Goal: Information Seeking & Learning: Learn about a topic

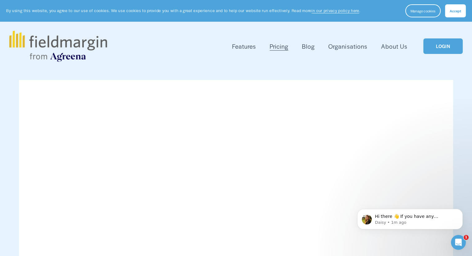
scroll to position [31, 0]
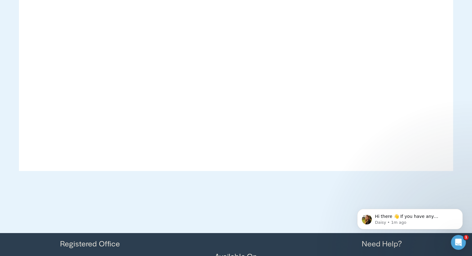
scroll to position [1873, 0]
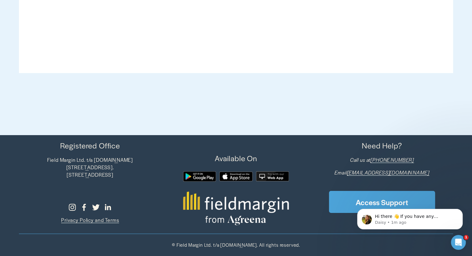
click at [268, 176] on div at bounding box center [272, 177] width 33 height 10
